Goal: Task Accomplishment & Management: Complete application form

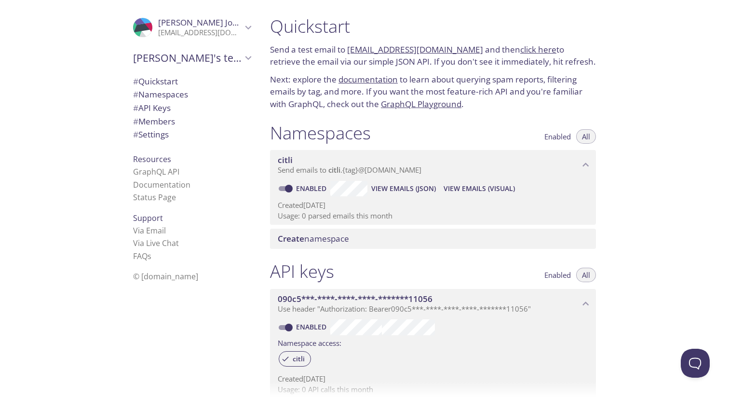
click at [221, 24] on span "Sharvil Joshi" at bounding box center [200, 22] width 84 height 11
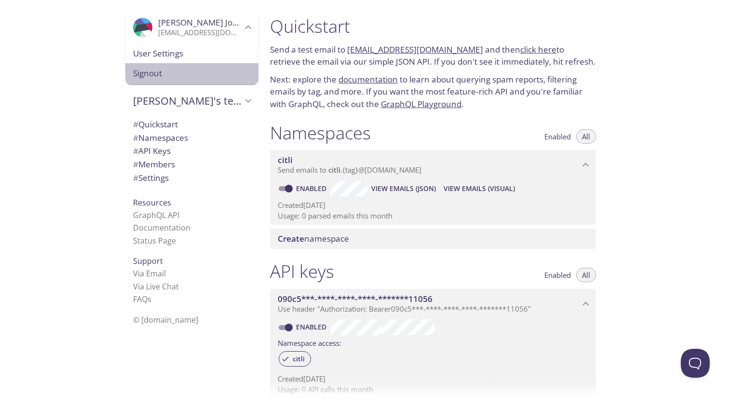
click at [182, 69] on span "Signout" at bounding box center [192, 73] width 118 height 13
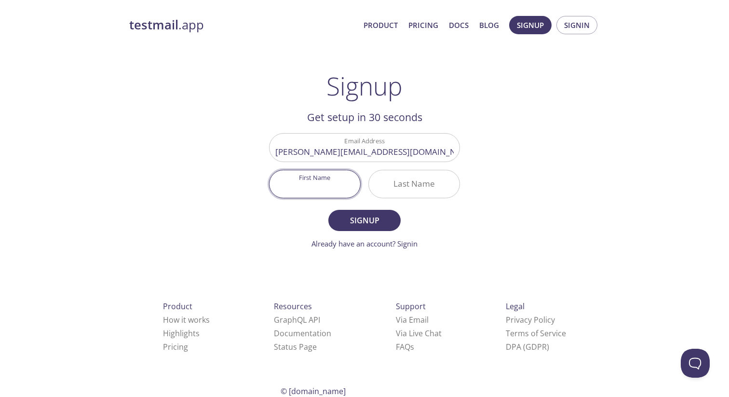
click at [292, 182] on input "First Name" at bounding box center [315, 183] width 91 height 27
type input "[PERSON_NAME]"
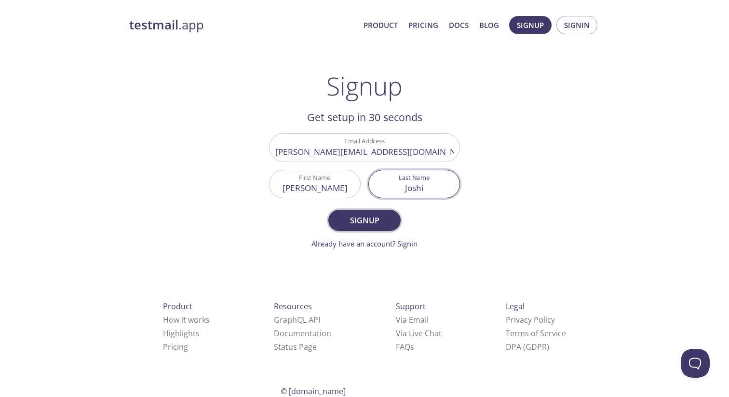
type input "Joshi"
click at [363, 220] on span "Signup" at bounding box center [364, 221] width 51 height 14
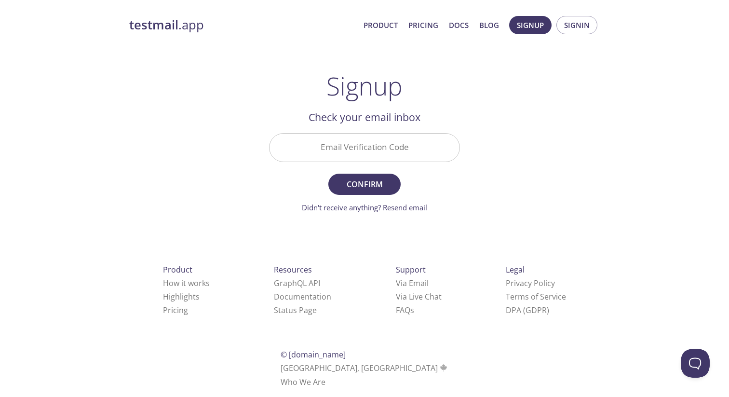
click at [340, 149] on input "Email Verification Code" at bounding box center [365, 147] width 190 height 27
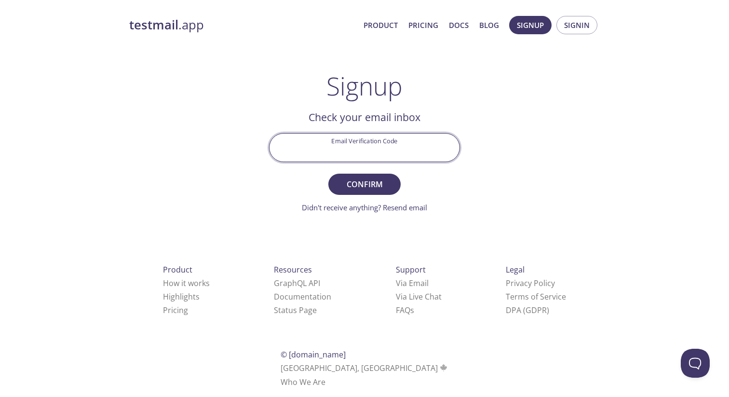
paste input "J3VJFSE"
type input "J3VJFSE"
click at [382, 183] on span "Confirm" at bounding box center [364, 185] width 51 height 14
